Goal: Information Seeking & Learning: Learn about a topic

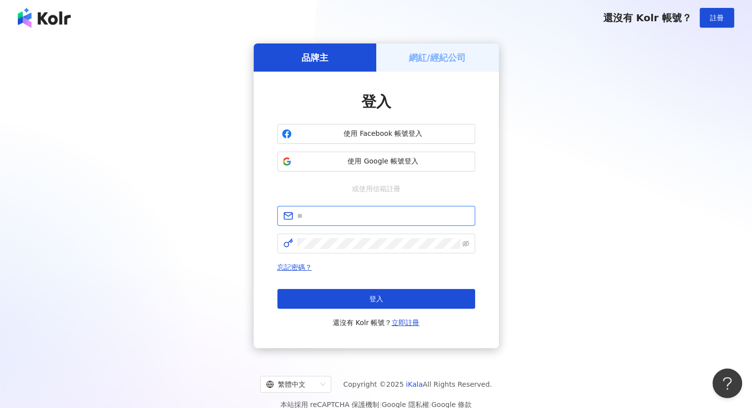
click at [303, 211] on input "text" at bounding box center [383, 216] width 172 height 11
paste input "**********"
type input "**********"
click button "登入" at bounding box center [376, 299] width 198 height 20
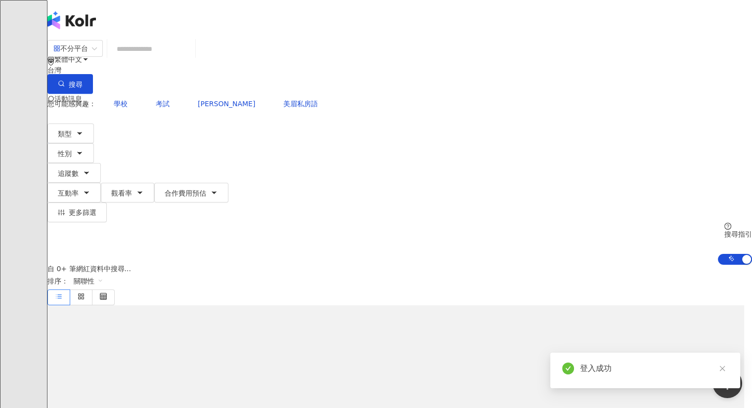
type input "*"
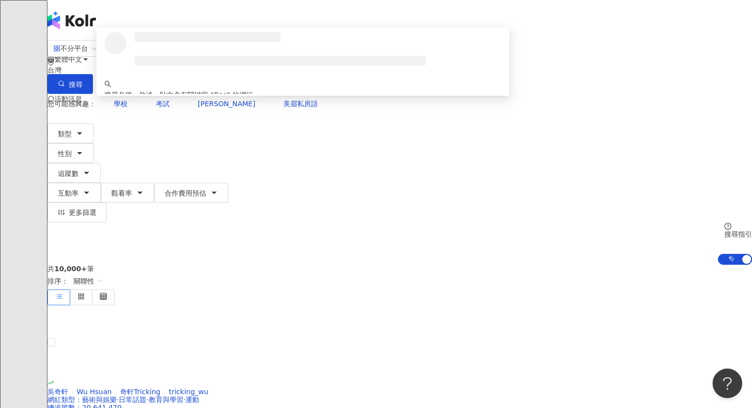
type input "****"
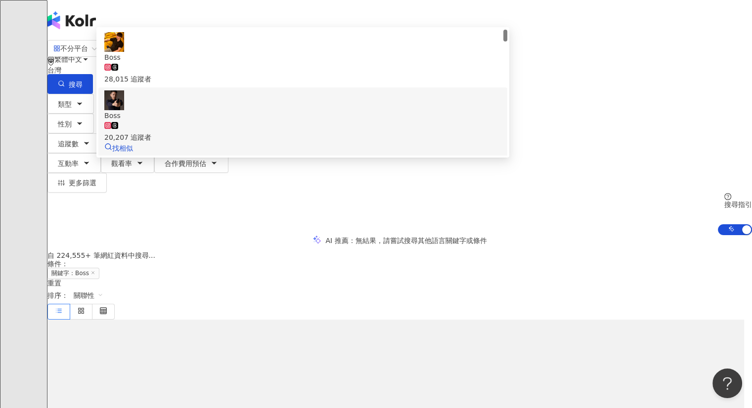
scroll to position [13, 0]
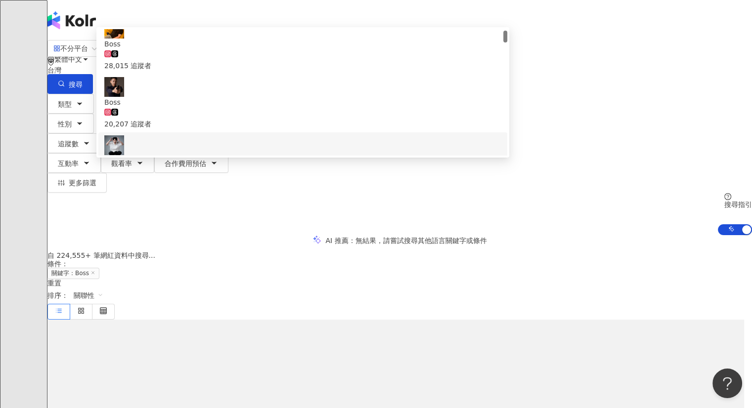
click at [124, 141] on img at bounding box center [114, 145] width 20 height 20
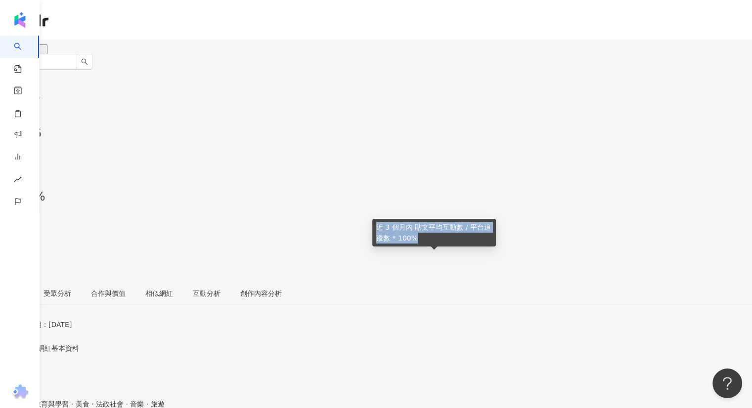
drag, startPoint x: 414, startPoint y: 238, endPoint x: 376, endPoint y: 230, distance: 38.9
click at [376, 230] on div "近 3 個月內 貼文平均互動數 / 平台追蹤數 * 100%" at bounding box center [434, 233] width 124 height 28
copy div "近 3 個月內 貼文平均互動數 / 平台追蹤數 * 100%"
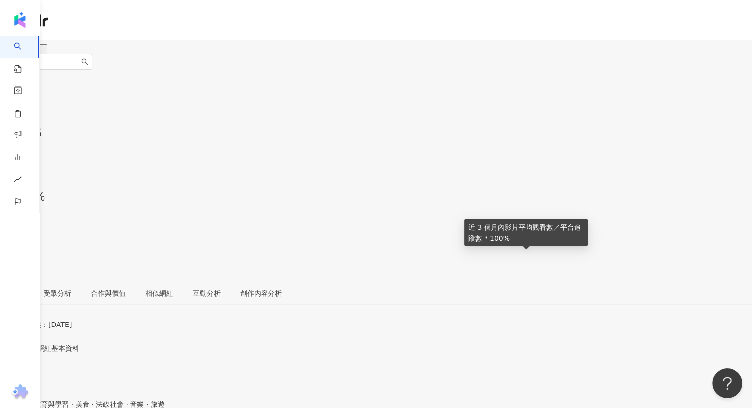
click at [15, 224] on icon at bounding box center [10, 228] width 9 height 9
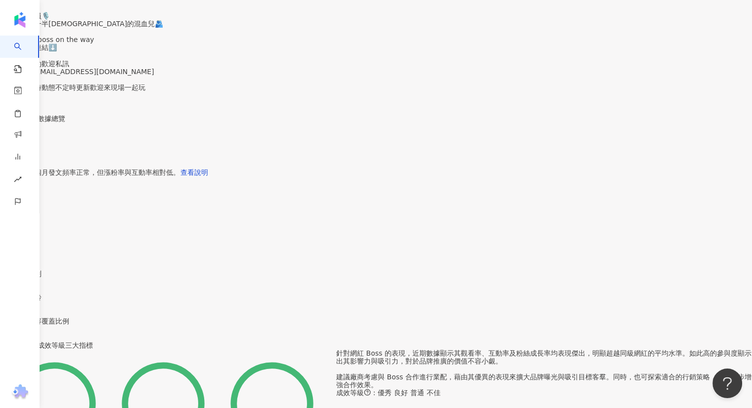
scroll to position [461, 0]
drag, startPoint x: 296, startPoint y: 244, endPoint x: 337, endPoint y: 245, distance: 40.5
copy div "影音預估觸及數"
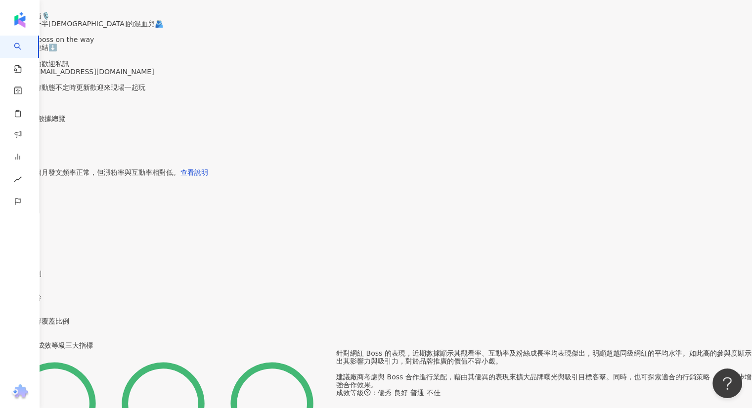
drag, startPoint x: 295, startPoint y: 243, endPoint x: 382, endPoint y: 260, distance: 88.6
